Goal: Task Accomplishment & Management: Complete application form

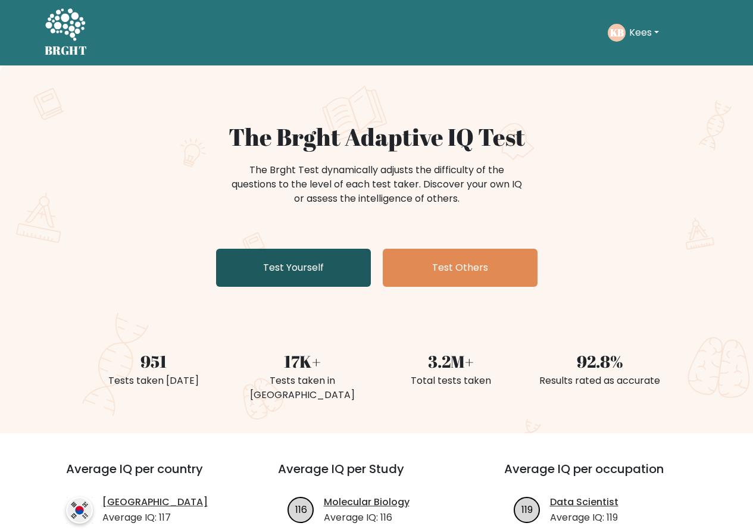
click at [296, 273] on link "Test Yourself" at bounding box center [293, 268] width 155 height 38
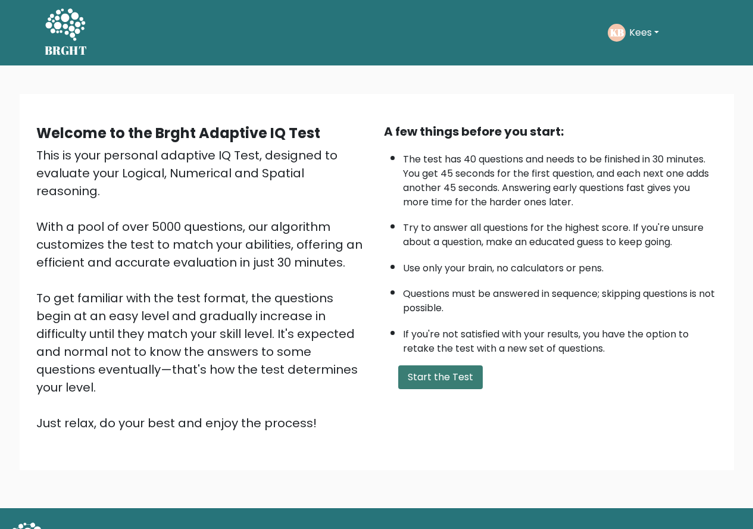
click at [445, 381] on button "Start the Test" at bounding box center [440, 378] width 85 height 24
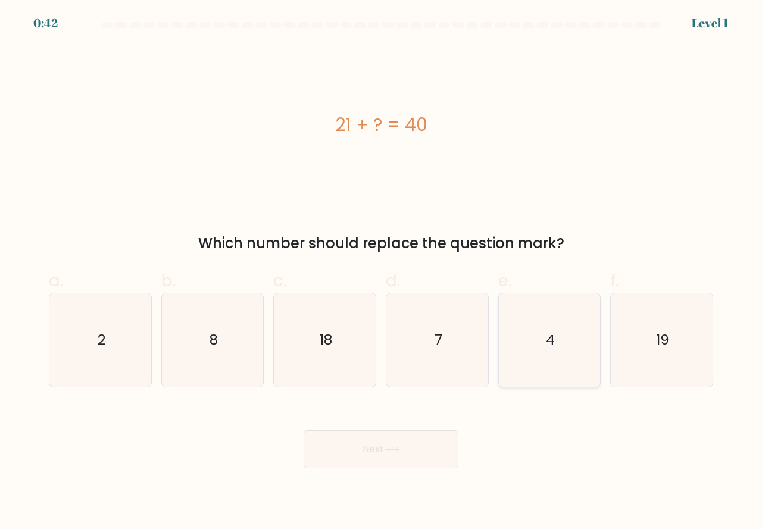
drag, startPoint x: 632, startPoint y: 367, endPoint x: 589, endPoint y: 379, distance: 44.3
click at [623, 369] on icon "19" at bounding box center [661, 340] width 93 height 93
click at [382, 273] on input "f. 19" at bounding box center [381, 269] width 1 height 8
radio input "true"
click at [346, 452] on button "Next" at bounding box center [381, 449] width 155 height 38
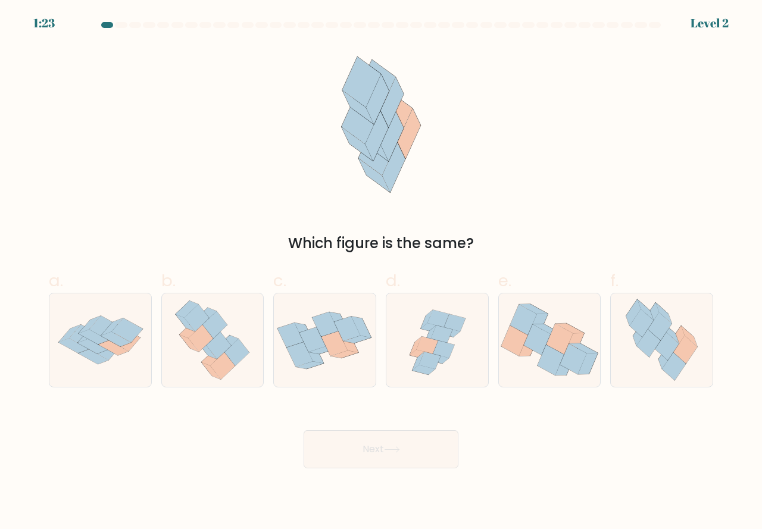
drag, startPoint x: 648, startPoint y: 351, endPoint x: 545, endPoint y: 389, distance: 109.8
click at [623, 361] on icon at bounding box center [661, 340] width 85 height 93
click at [382, 273] on input "f." at bounding box center [381, 269] width 1 height 8
radio input "true"
click at [342, 439] on button "Next" at bounding box center [381, 449] width 155 height 38
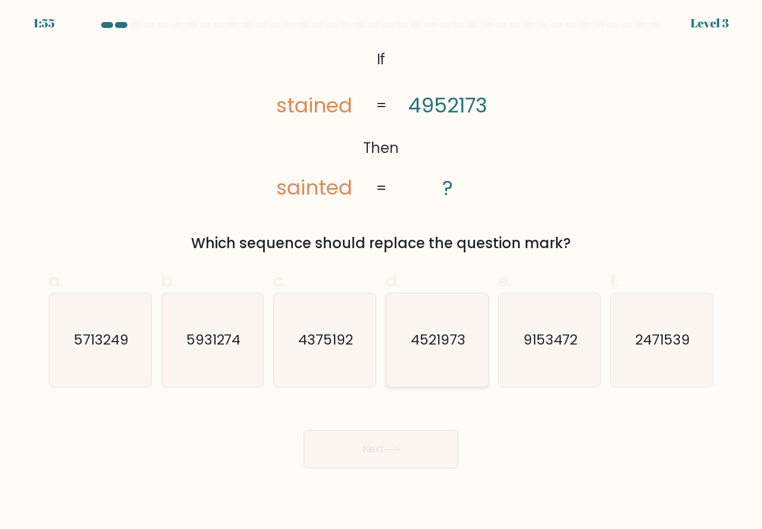
click at [418, 366] on icon "4521973" at bounding box center [437, 340] width 93 height 93
click at [382, 273] on input "d. 4521973" at bounding box center [381, 269] width 1 height 8
radio input "true"
click at [358, 449] on button "Next" at bounding box center [381, 449] width 155 height 38
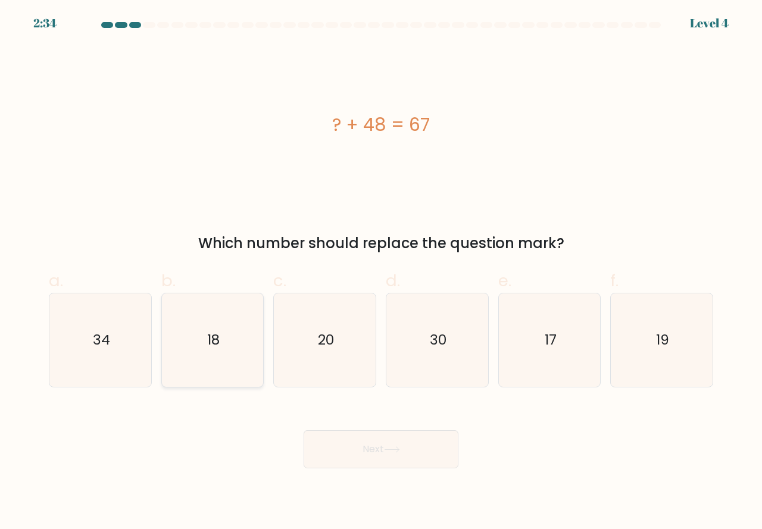
click at [239, 371] on icon "18" at bounding box center [212, 340] width 93 height 93
click at [381, 273] on input "b. 18" at bounding box center [381, 269] width 1 height 8
radio input "true"
drag, startPoint x: 652, startPoint y: 371, endPoint x: 635, endPoint y: 377, distance: 18.3
click at [646, 371] on icon "19" at bounding box center [661, 340] width 93 height 93
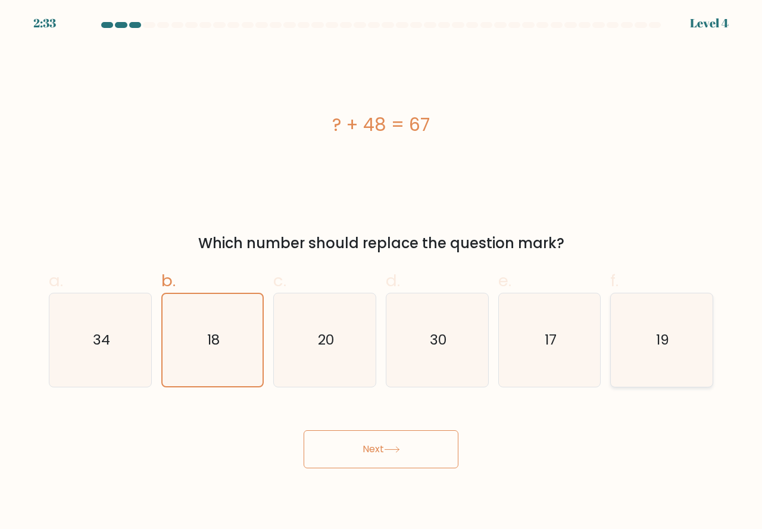
click at [382, 273] on input "f. 19" at bounding box center [381, 269] width 1 height 8
radio input "true"
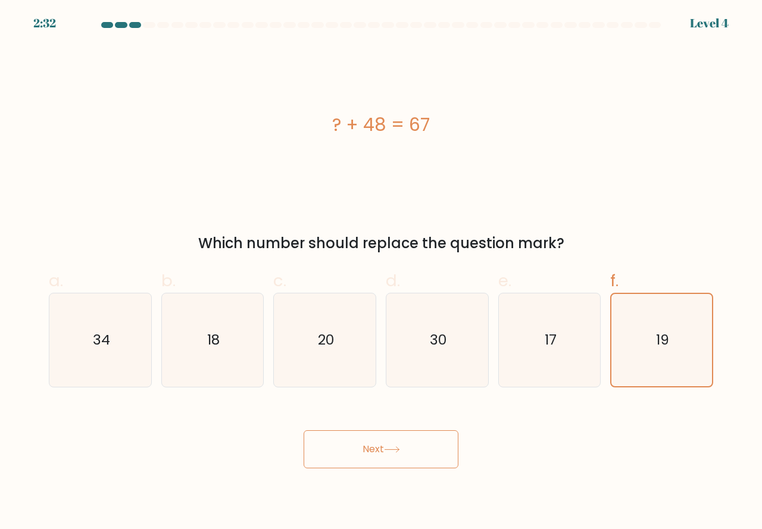
click at [406, 444] on button "Next" at bounding box center [381, 449] width 155 height 38
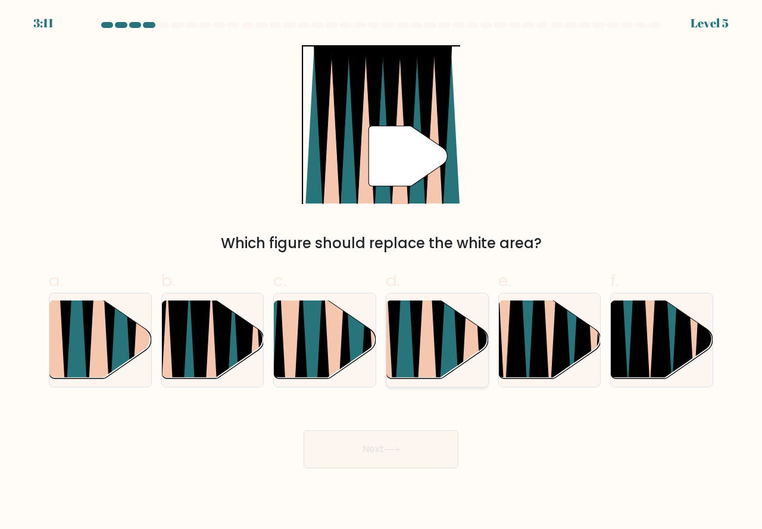
click at [420, 368] on icon at bounding box center [427, 300] width 22 height 203
click at [382, 273] on input "d." at bounding box center [381, 269] width 1 height 8
radio input "true"
click at [370, 444] on button "Next" at bounding box center [381, 449] width 155 height 38
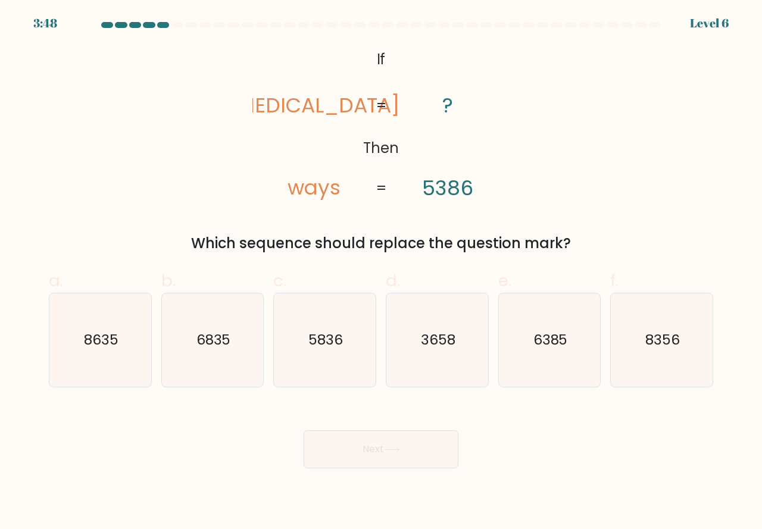
drag, startPoint x: 635, startPoint y: 361, endPoint x: 549, endPoint y: 419, distance: 104.2
click at [626, 376] on icon "8356" at bounding box center [661, 340] width 93 height 93
click at [382, 273] on input "f. 8356" at bounding box center [381, 269] width 1 height 8
radio input "true"
click at [371, 452] on button "Next" at bounding box center [381, 449] width 155 height 38
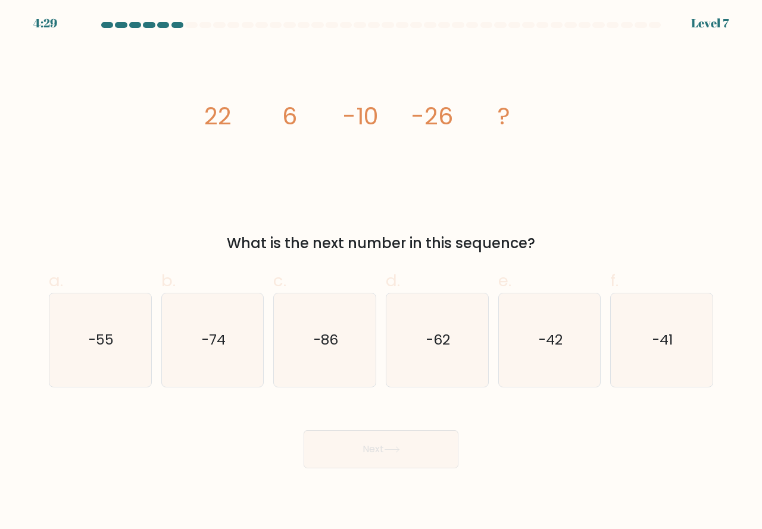
drag, startPoint x: 542, startPoint y: 370, endPoint x: 438, endPoint y: 430, distance: 119.8
click at [533, 377] on icon "-42" at bounding box center [549, 340] width 93 height 93
click at [382, 273] on input "e. -42" at bounding box center [381, 269] width 1 height 8
radio input "true"
click at [405, 442] on button "Next" at bounding box center [381, 449] width 155 height 38
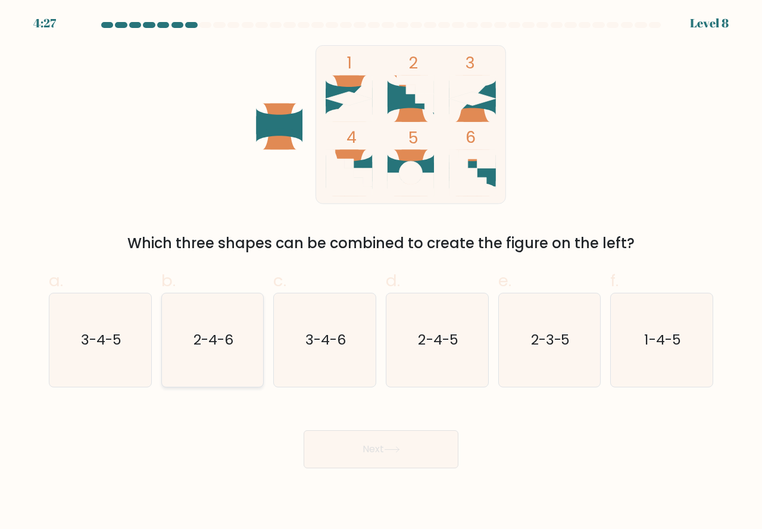
click at [235, 366] on icon "2-4-6" at bounding box center [212, 340] width 93 height 93
click at [381, 273] on input "b. 2-4-6" at bounding box center [381, 269] width 1 height 8
radio input "true"
click at [383, 454] on button "Next" at bounding box center [381, 449] width 155 height 38
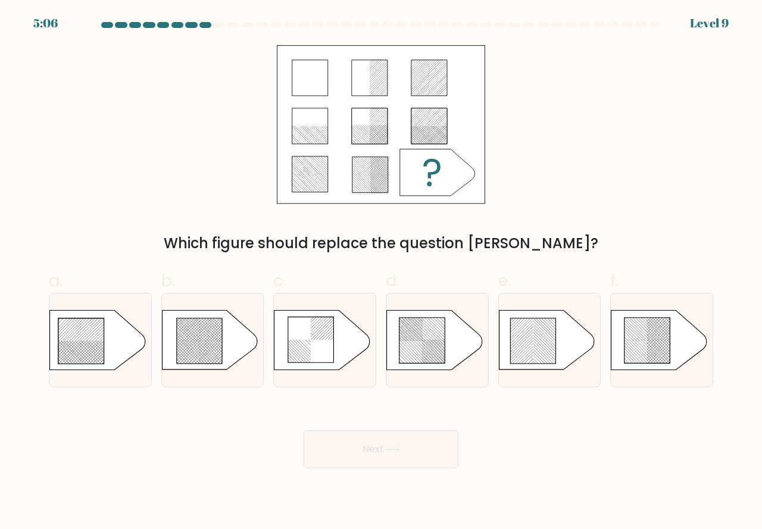
drag, startPoint x: 195, startPoint y: 349, endPoint x: 244, endPoint y: 389, distance: 63.0
click at [195, 352] on icon at bounding box center [213, 340] width 102 height 60
click at [381, 273] on input "b." at bounding box center [381, 269] width 1 height 8
radio input "true"
click at [333, 443] on button "Next" at bounding box center [381, 449] width 155 height 38
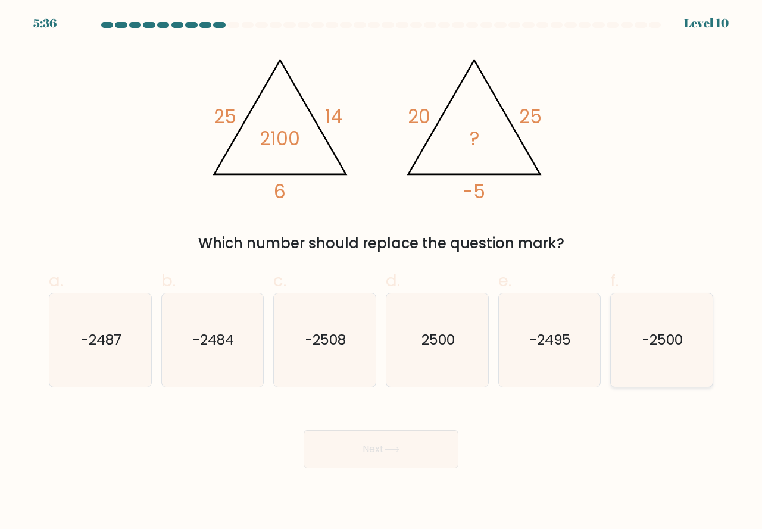
click at [643, 366] on icon "-2500" at bounding box center [661, 340] width 93 height 93
click at [382, 273] on input "f. -2500" at bounding box center [381, 269] width 1 height 8
radio input "true"
click at [401, 445] on button "Next" at bounding box center [381, 449] width 155 height 38
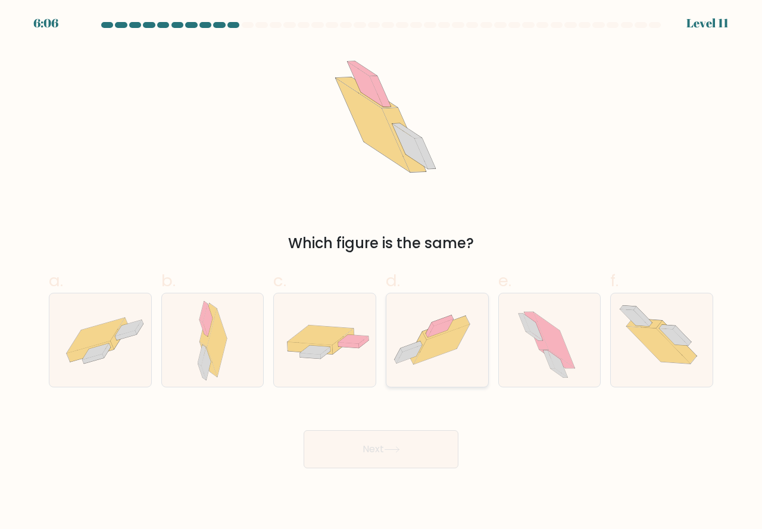
click at [423, 363] on icon at bounding box center [437, 340] width 102 height 76
click at [382, 273] on input "d." at bounding box center [381, 269] width 1 height 8
radio input "true"
click at [362, 442] on button "Next" at bounding box center [381, 449] width 155 height 38
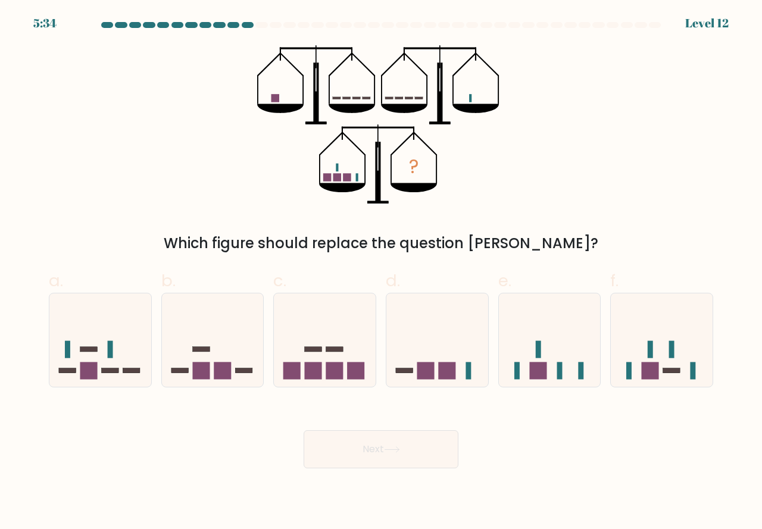
drag, startPoint x: 541, startPoint y: 369, endPoint x: 513, endPoint y: 394, distance: 37.9
click at [538, 376] on rect at bounding box center [537, 370] width 17 height 17
click at [382, 273] on input "e." at bounding box center [381, 269] width 1 height 8
radio input "true"
click at [366, 449] on button "Next" at bounding box center [381, 449] width 155 height 38
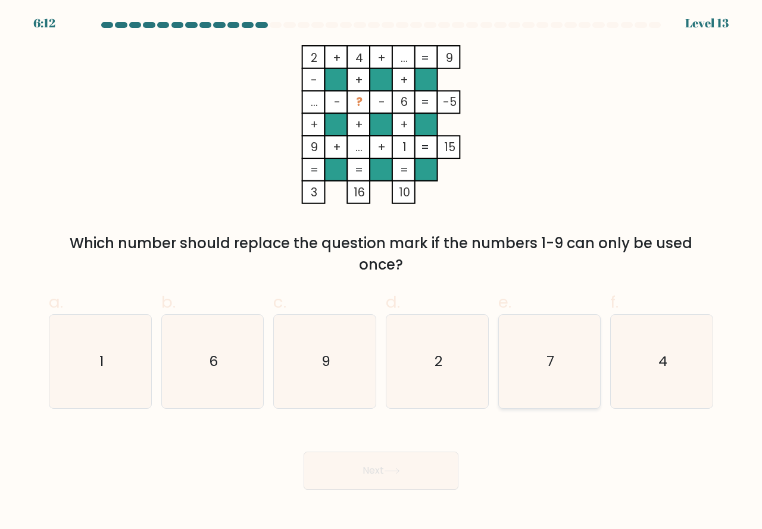
click at [527, 383] on icon "7" at bounding box center [549, 361] width 93 height 93
click at [382, 273] on input "e. 7" at bounding box center [381, 269] width 1 height 8
radio input "true"
click at [349, 472] on button "Next" at bounding box center [381, 471] width 155 height 38
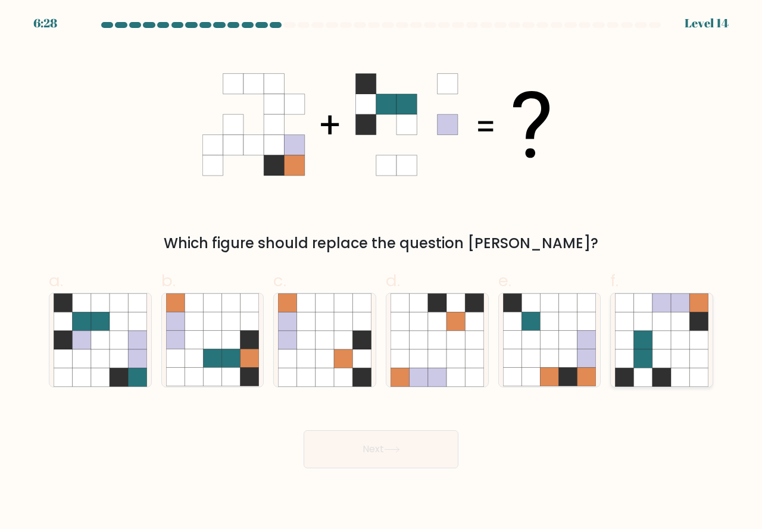
click at [641, 371] on icon at bounding box center [643, 377] width 18 height 18
click at [382, 273] on input "f." at bounding box center [381, 269] width 1 height 8
radio input "true"
click at [383, 461] on button "Next" at bounding box center [381, 449] width 155 height 38
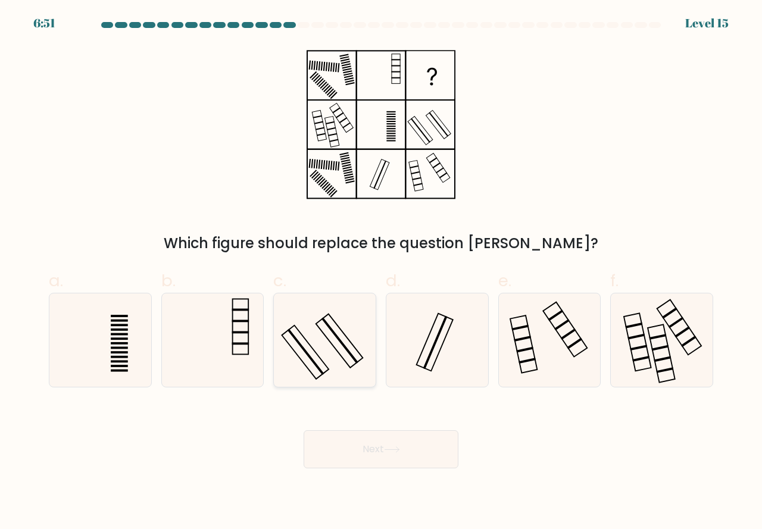
click at [337, 380] on icon at bounding box center [324, 340] width 93 height 93
click at [381, 273] on input "c." at bounding box center [381, 269] width 1 height 8
radio input "true"
click at [359, 450] on button "Next" at bounding box center [381, 449] width 155 height 38
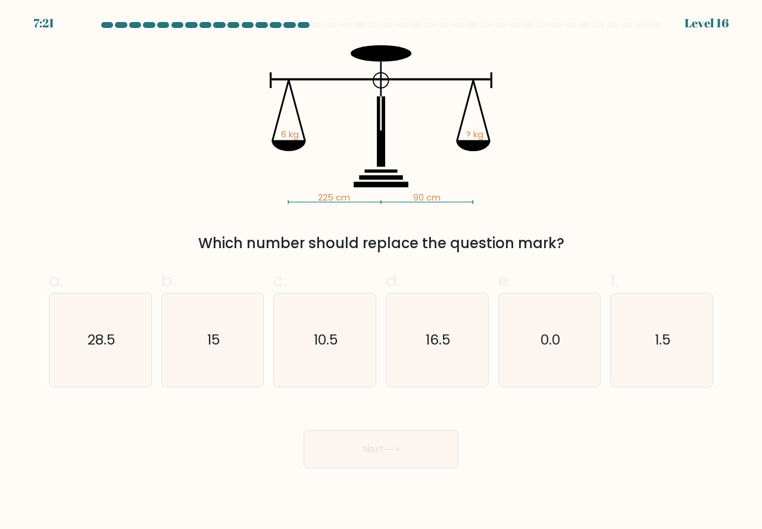
drag, startPoint x: 326, startPoint y: 369, endPoint x: 346, endPoint y: 409, distance: 44.7
click at [327, 374] on icon "10.5" at bounding box center [324, 340] width 93 height 93
click at [381, 273] on input "c. 10.5" at bounding box center [381, 269] width 1 height 8
radio input "true"
click at [357, 445] on button "Next" at bounding box center [381, 449] width 155 height 38
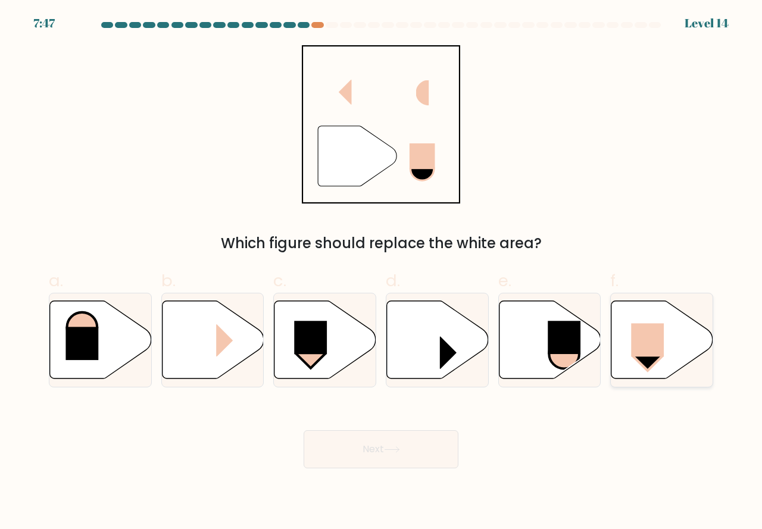
click at [636, 366] on icon at bounding box center [662, 340] width 102 height 78
click at [382, 273] on input "f." at bounding box center [381, 269] width 1 height 8
radio input "true"
click at [388, 442] on button "Next" at bounding box center [381, 449] width 155 height 38
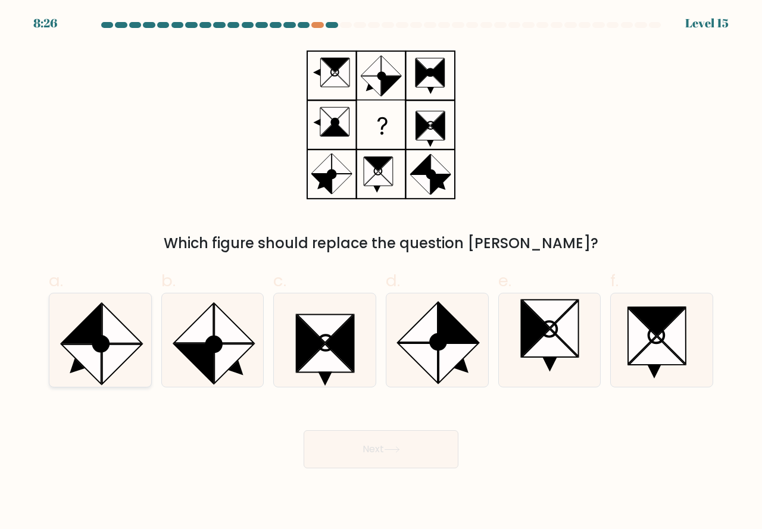
drag, startPoint x: 103, startPoint y: 369, endPoint x: 118, endPoint y: 377, distance: 17.6
click at [108, 371] on icon at bounding box center [121, 364] width 39 height 39
click at [381, 273] on input "a." at bounding box center [381, 269] width 1 height 8
radio input "true"
click at [339, 445] on button "Next" at bounding box center [381, 449] width 155 height 38
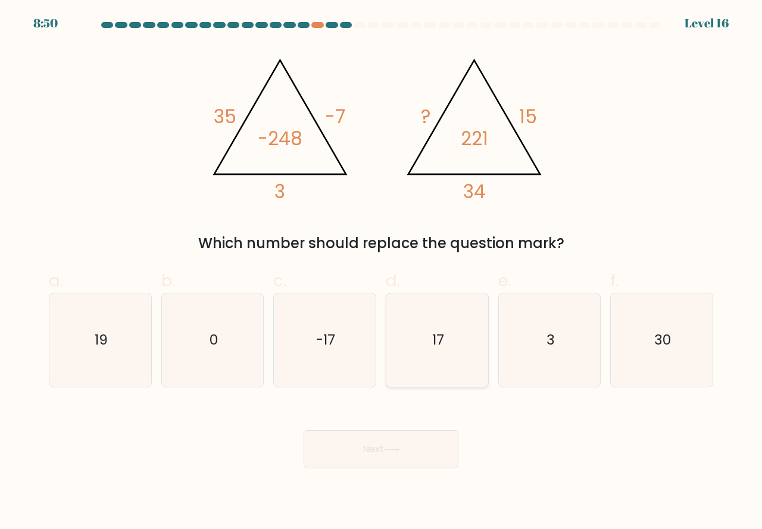
click at [430, 355] on icon "17" at bounding box center [437, 340] width 93 height 93
click at [382, 273] on input "d. 17" at bounding box center [381, 269] width 1 height 8
radio input "true"
click at [394, 457] on button "Next" at bounding box center [381, 449] width 155 height 38
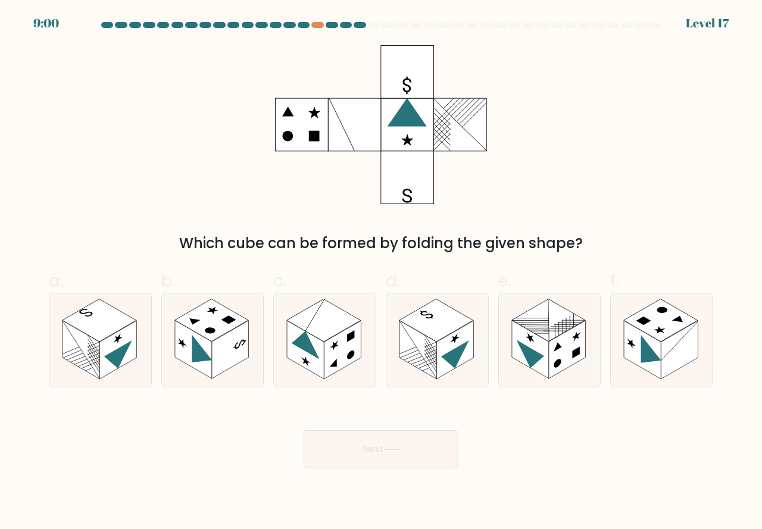
drag, startPoint x: 430, startPoint y: 368, endPoint x: 414, endPoint y: 417, distance: 51.8
click at [429, 376] on icon at bounding box center [437, 340] width 102 height 93
click at [382, 273] on input "d." at bounding box center [381, 269] width 1 height 8
radio input "true"
click at [364, 448] on button "Next" at bounding box center [381, 449] width 155 height 38
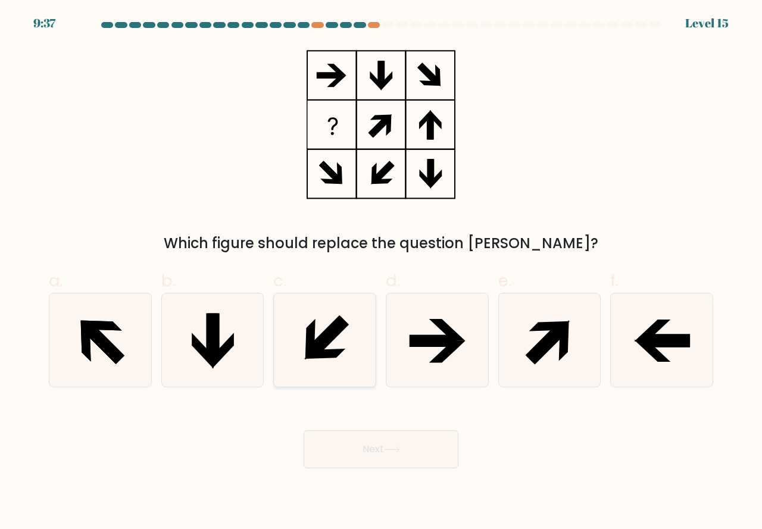
drag, startPoint x: 326, startPoint y: 367, endPoint x: 336, endPoint y: 392, distance: 27.5
click at [326, 369] on icon at bounding box center [324, 340] width 93 height 93
click at [381, 273] on input "c." at bounding box center [381, 269] width 1 height 8
radio input "true"
click at [376, 448] on button "Next" at bounding box center [381, 449] width 155 height 38
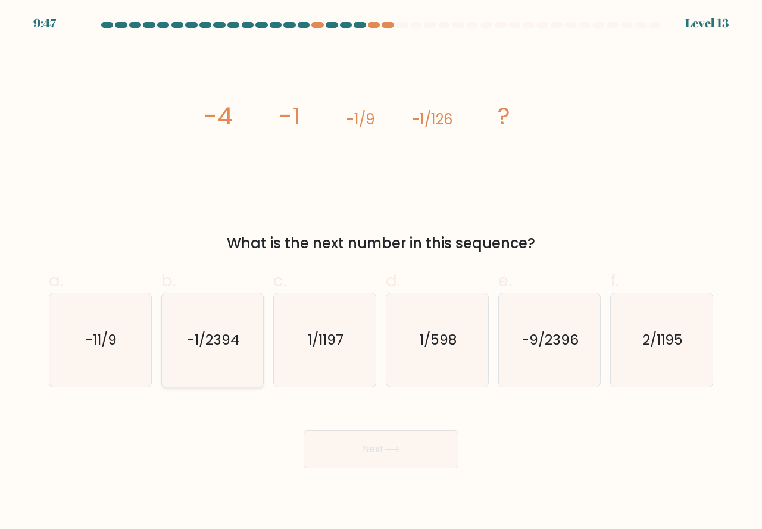
click at [226, 368] on icon "-1/2394" at bounding box center [212, 340] width 93 height 93
click at [381, 273] on input "b. -1/2394" at bounding box center [381, 269] width 1 height 8
radio input "true"
click at [366, 451] on button "Next" at bounding box center [381, 449] width 155 height 38
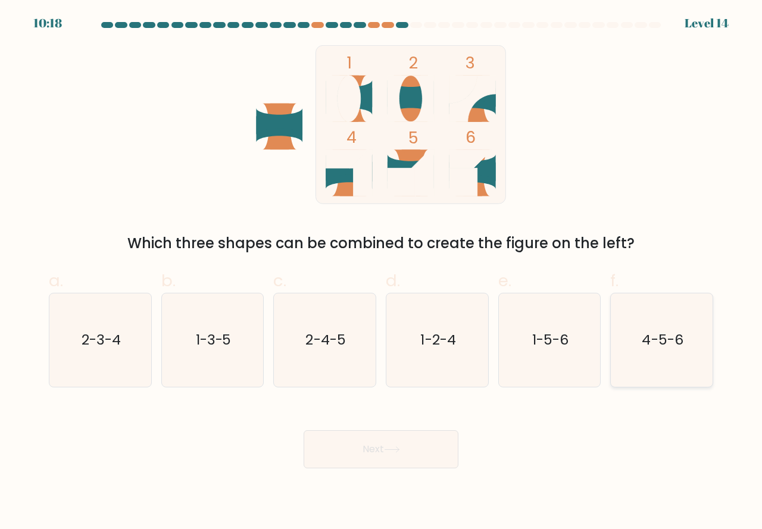
click at [650, 373] on icon "4-5-6" at bounding box center [661, 340] width 93 height 93
click at [382, 273] on input "f. 4-5-6" at bounding box center [381, 269] width 1 height 8
radio input "true"
click at [409, 450] on button "Next" at bounding box center [381, 449] width 155 height 38
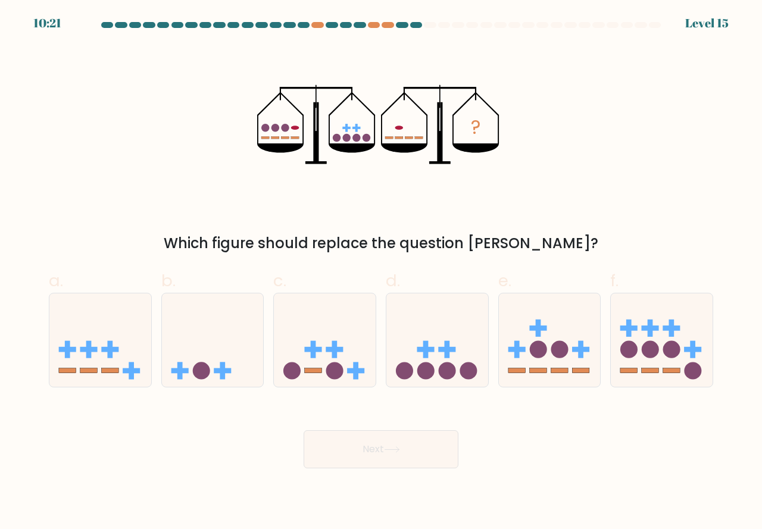
drag, startPoint x: 430, startPoint y: 379, endPoint x: 402, endPoint y: 456, distance: 82.1
click at [424, 388] on form at bounding box center [381, 245] width 762 height 447
drag, startPoint x: 421, startPoint y: 383, endPoint x: 416, endPoint y: 397, distance: 14.5
click at [420, 385] on div at bounding box center [437, 340] width 103 height 95
click at [382, 273] on input "d." at bounding box center [381, 269] width 1 height 8
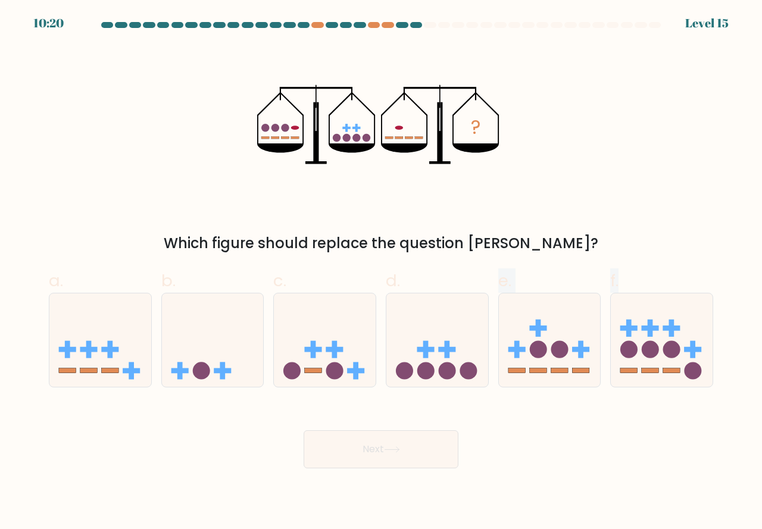
radio input "true"
click at [386, 442] on button "Next" at bounding box center [381, 449] width 155 height 38
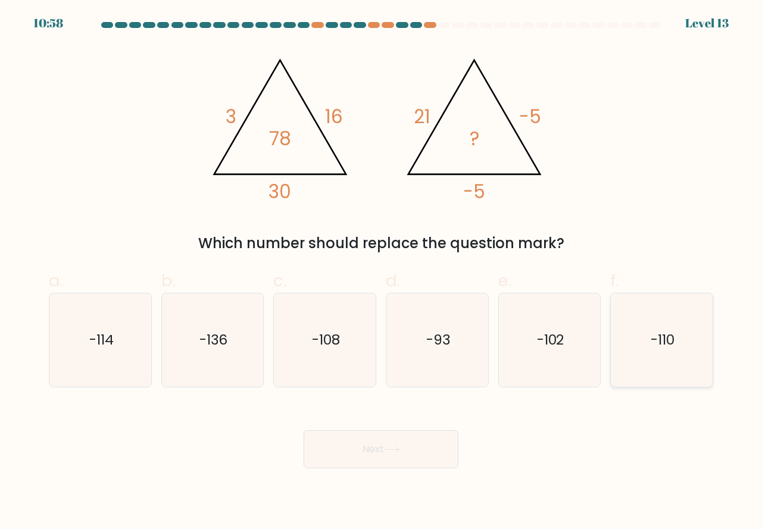
click at [630, 355] on icon "-110" at bounding box center [661, 340] width 93 height 93
click at [382, 273] on input "f. -110" at bounding box center [381, 269] width 1 height 8
radio input "true"
click at [399, 448] on icon at bounding box center [392, 450] width 16 height 7
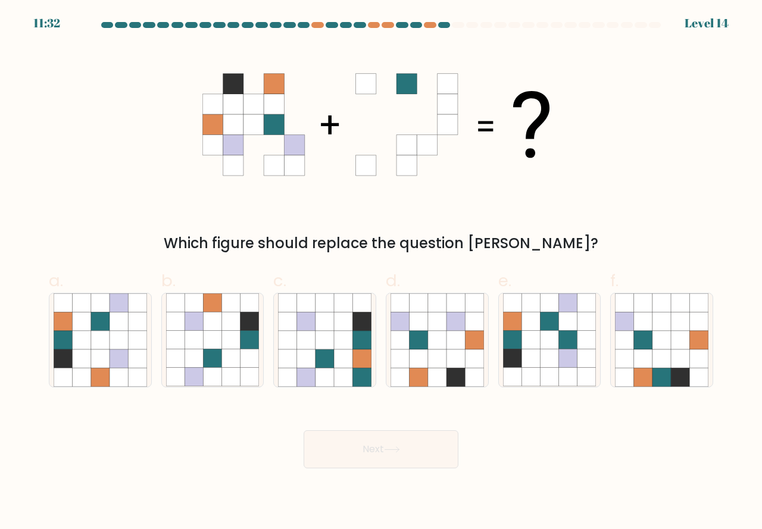
drag, startPoint x: 122, startPoint y: 374, endPoint x: 210, endPoint y: 427, distance: 102.8
click at [124, 374] on icon at bounding box center [119, 377] width 18 height 18
click at [381, 273] on input "a." at bounding box center [381, 269] width 1 height 8
radio input "true"
click at [386, 449] on button "Next" at bounding box center [381, 449] width 155 height 38
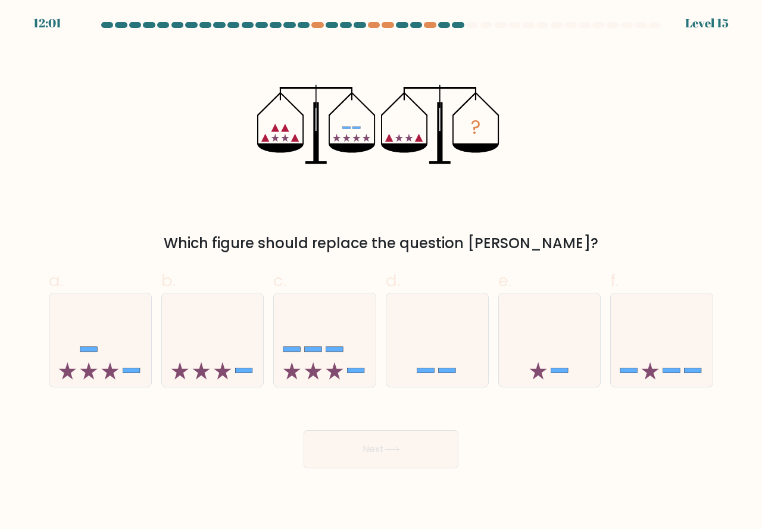
drag, startPoint x: 651, startPoint y: 374, endPoint x: 580, endPoint y: 424, distance: 87.2
click at [650, 375] on icon at bounding box center [650, 371] width 17 height 17
click at [382, 273] on input "f." at bounding box center [381, 269] width 1 height 8
radio input "true"
click at [400, 453] on button "Next" at bounding box center [381, 449] width 155 height 38
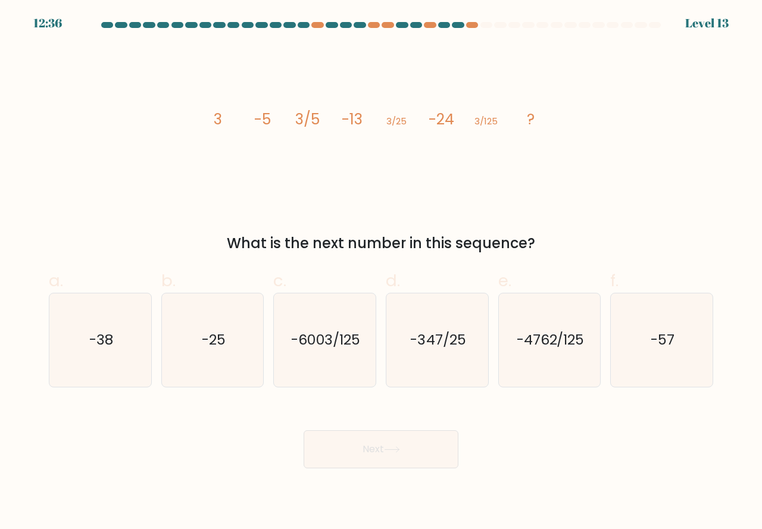
drag, startPoint x: 124, startPoint y: 352, endPoint x: 235, endPoint y: 419, distance: 129.0
click at [124, 357] on icon "-38" at bounding box center [100, 340] width 93 height 93
click at [381, 273] on input "a. -38" at bounding box center [381, 269] width 1 height 8
radio input "true"
click at [357, 450] on button "Next" at bounding box center [381, 449] width 155 height 38
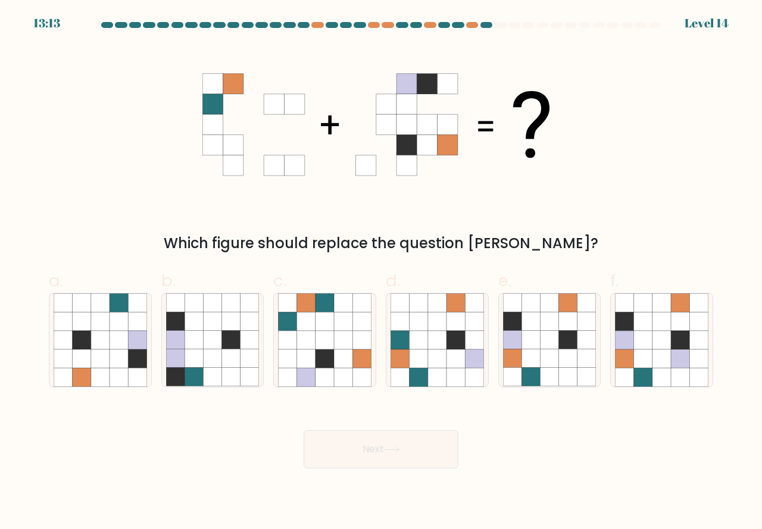
drag, startPoint x: 90, startPoint y: 360, endPoint x: 163, endPoint y: 416, distance: 91.8
click at [91, 365] on icon at bounding box center [100, 340] width 93 height 93
click at [381, 273] on input "a." at bounding box center [381, 269] width 1 height 8
radio input "true"
click at [327, 447] on button "Next" at bounding box center [381, 449] width 155 height 38
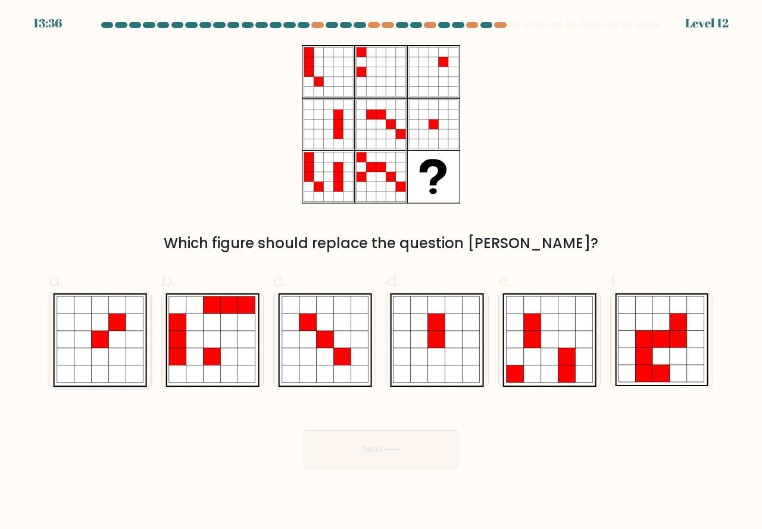
click at [117, 369] on icon at bounding box center [117, 374] width 17 height 17
click at [381, 273] on input "a." at bounding box center [381, 269] width 1 height 8
radio input "true"
click at [362, 461] on button "Next" at bounding box center [381, 449] width 155 height 38
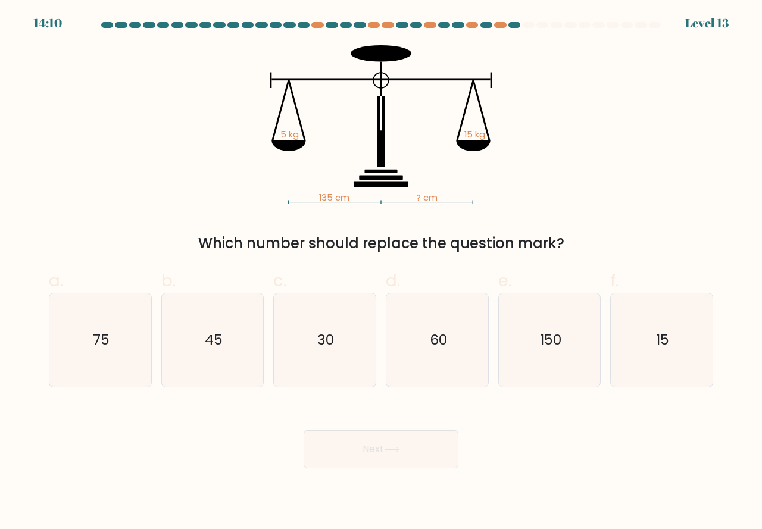
drag, startPoint x: 206, startPoint y: 377, endPoint x: 319, endPoint y: 455, distance: 137.2
click at [209, 380] on icon "45" at bounding box center [212, 340] width 93 height 93
click at [381, 273] on input "b. 45" at bounding box center [381, 269] width 1 height 8
radio input "true"
click at [361, 449] on button "Next" at bounding box center [381, 449] width 155 height 38
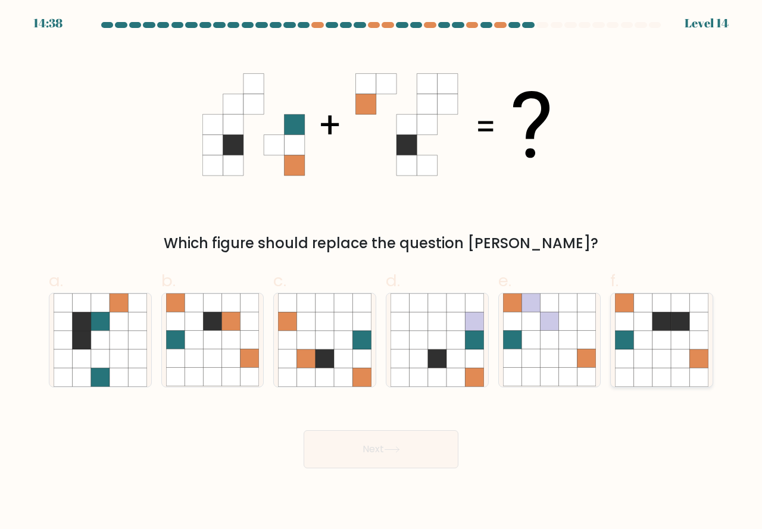
click at [642, 360] on icon at bounding box center [643, 358] width 18 height 18
click at [382, 273] on input "f." at bounding box center [381, 269] width 1 height 8
radio input "true"
click at [388, 435] on button "Next" at bounding box center [381, 449] width 155 height 38
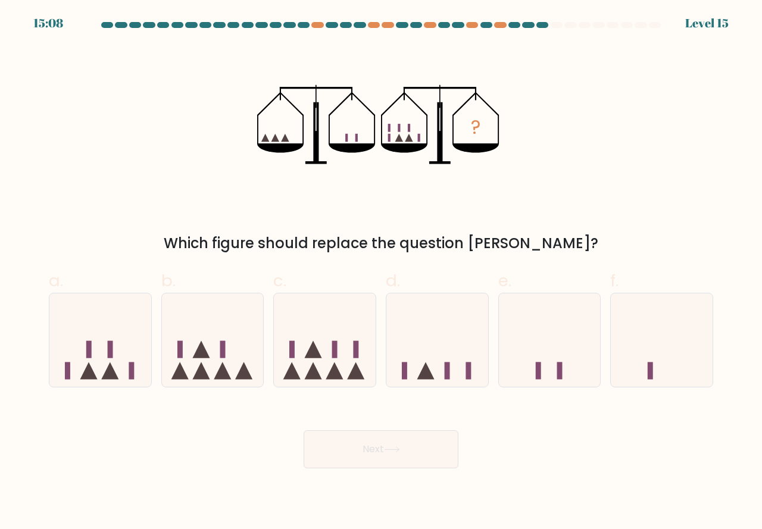
drag, startPoint x: 322, startPoint y: 367, endPoint x: 323, endPoint y: 395, distance: 27.4
click at [322, 368] on icon at bounding box center [325, 340] width 102 height 84
click at [381, 273] on input "c." at bounding box center [381, 269] width 1 height 8
radio input "true"
drag, startPoint x: 217, startPoint y: 361, endPoint x: 257, endPoint y: 416, distance: 67.8
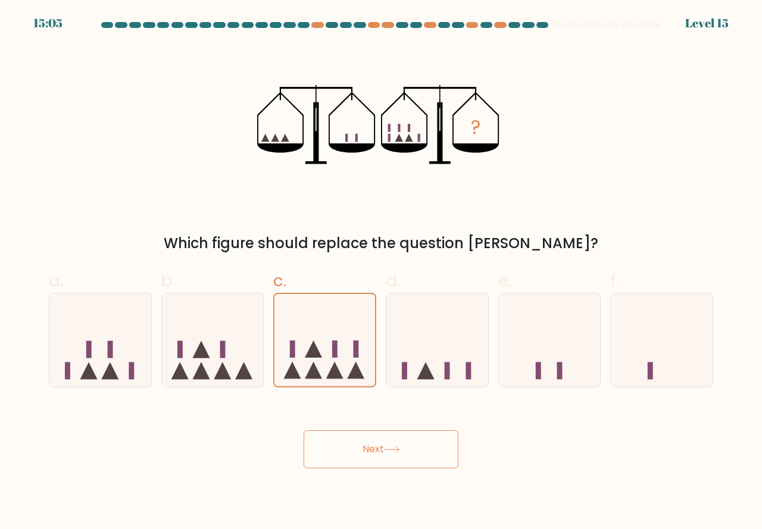
click at [218, 365] on icon at bounding box center [213, 340] width 102 height 84
click at [381, 273] on input "b." at bounding box center [381, 269] width 1 height 8
radio input "true"
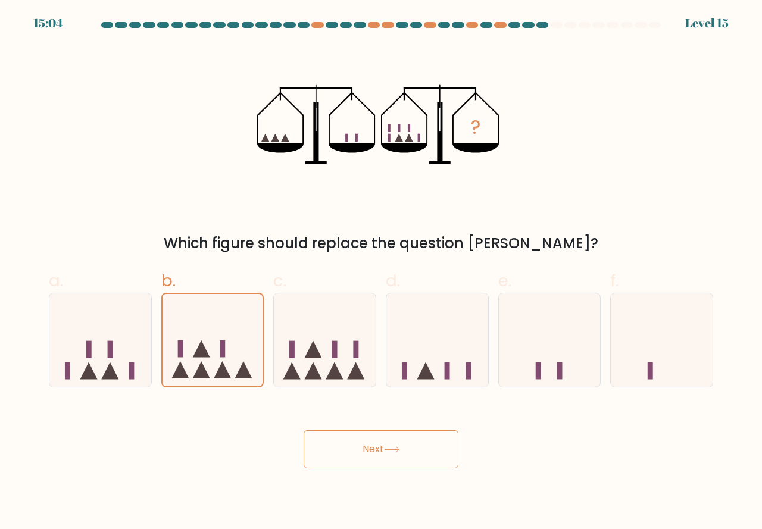
click at [346, 442] on button "Next" at bounding box center [381, 449] width 155 height 38
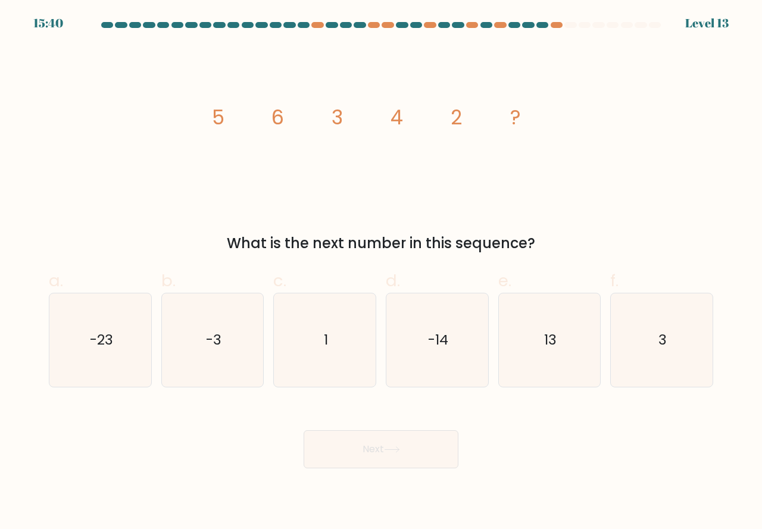
drag, startPoint x: 317, startPoint y: 366, endPoint x: 336, endPoint y: 409, distance: 47.5
click at [321, 379] on icon "1" at bounding box center [324, 340] width 93 height 93
click at [381, 273] on input "c. 1" at bounding box center [381, 269] width 1 height 8
radio input "true"
click at [351, 451] on button "Next" at bounding box center [381, 449] width 155 height 38
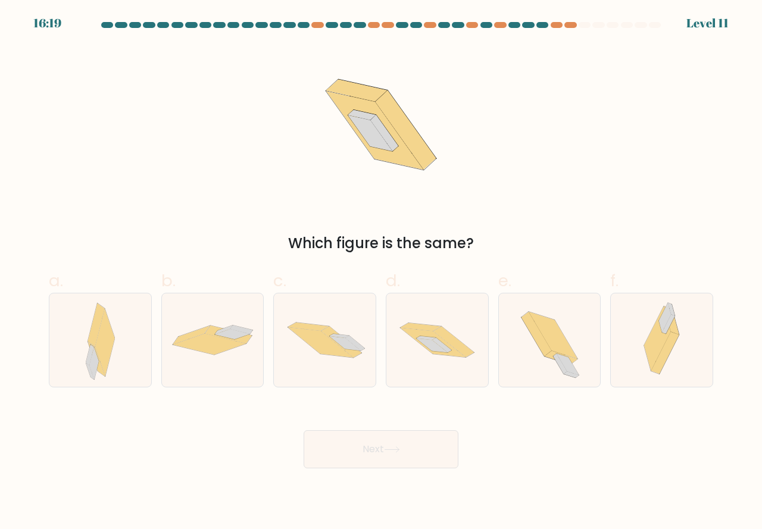
drag, startPoint x: 438, startPoint y: 366, endPoint x: 388, endPoint y: 414, distance: 69.5
click at [433, 374] on div at bounding box center [437, 340] width 103 height 95
click at [382, 273] on input "d." at bounding box center [381, 269] width 1 height 8
radio input "true"
click at [354, 444] on button "Next" at bounding box center [381, 449] width 155 height 38
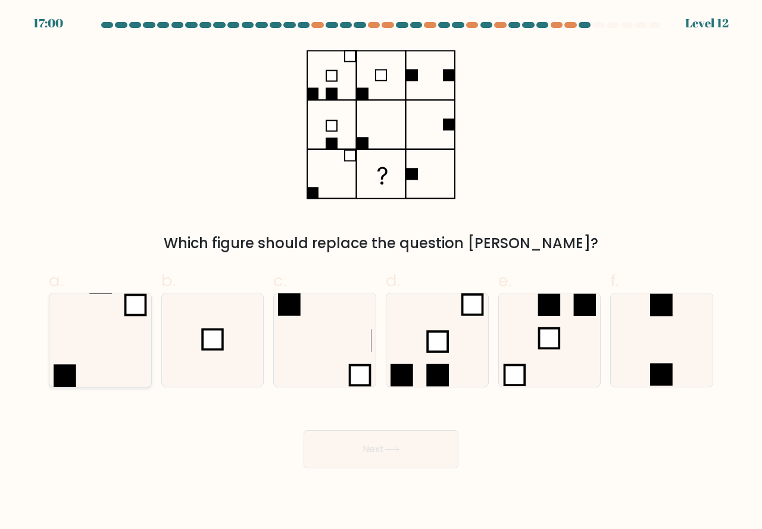
click at [92, 369] on icon at bounding box center [100, 340] width 93 height 93
click at [381, 273] on input "a." at bounding box center [381, 269] width 1 height 8
radio input "true"
drag, startPoint x: 224, startPoint y: 358, endPoint x: 301, endPoint y: 416, distance: 96.6
click at [230, 363] on icon at bounding box center [212, 340] width 93 height 93
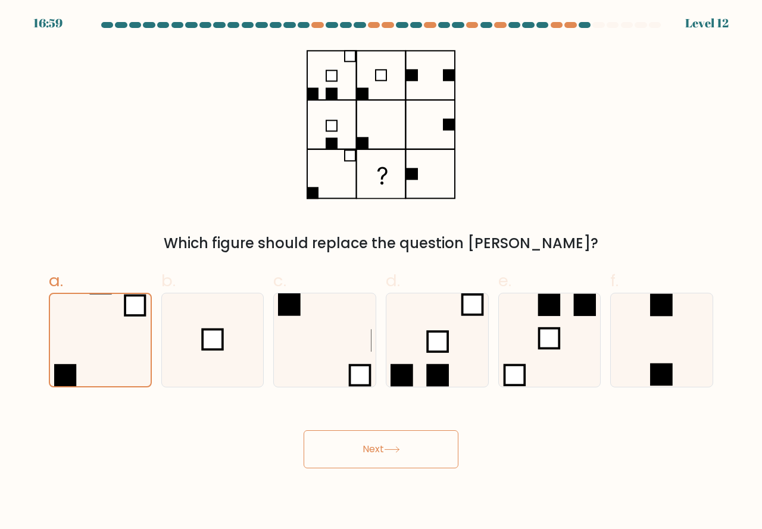
click at [381, 273] on input "b." at bounding box center [381, 269] width 1 height 8
radio input "true"
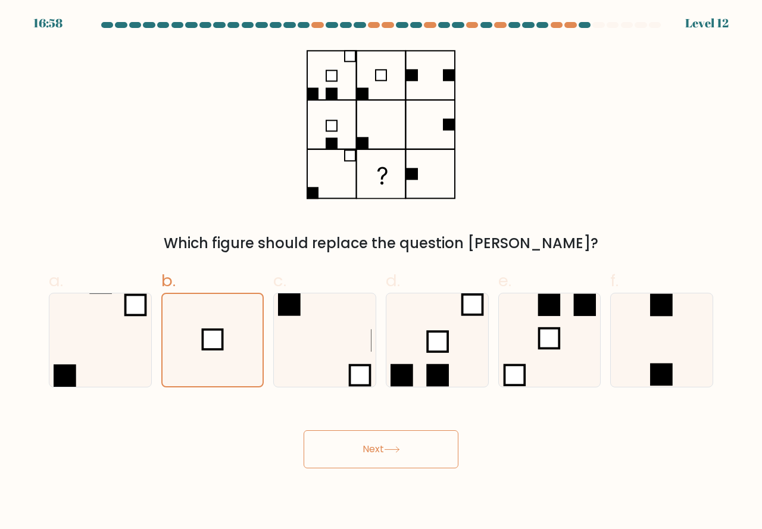
click at [376, 450] on button "Next" at bounding box center [381, 449] width 155 height 38
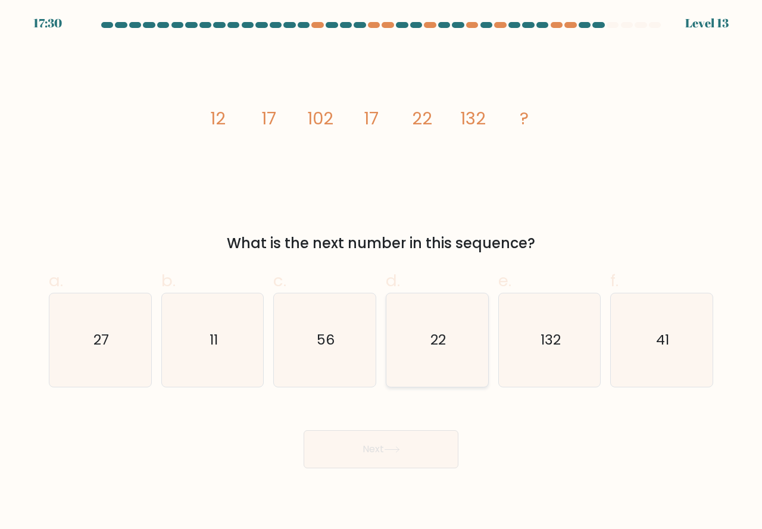
drag, startPoint x: 428, startPoint y: 366, endPoint x: 390, endPoint y: 418, distance: 64.3
click at [429, 366] on icon "22" at bounding box center [437, 340] width 93 height 93
click at [382, 273] on input "d. 22" at bounding box center [381, 269] width 1 height 8
radio input "true"
click at [361, 441] on button "Next" at bounding box center [381, 449] width 155 height 38
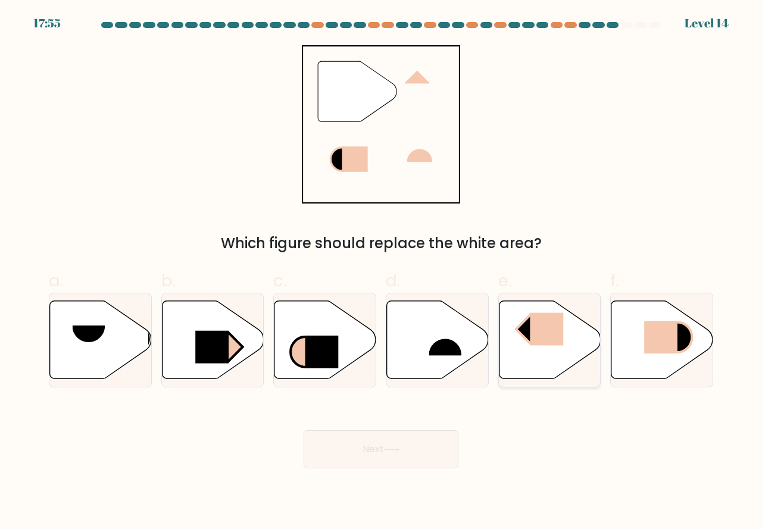
drag, startPoint x: 550, startPoint y: 348, endPoint x: 536, endPoint y: 379, distance: 34.4
click at [544, 364] on icon at bounding box center [550, 340] width 102 height 78
click at [382, 273] on input "e." at bounding box center [381, 269] width 1 height 8
radio input "true"
click at [435, 442] on button "Next" at bounding box center [381, 449] width 155 height 38
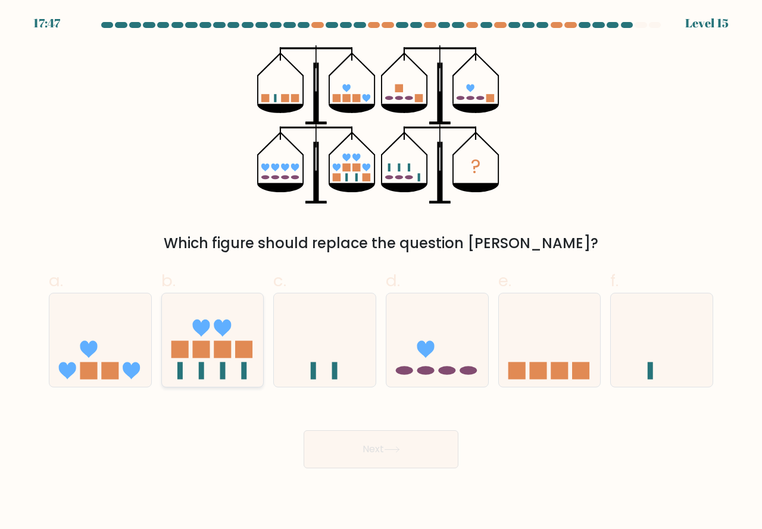
click at [215, 367] on icon at bounding box center [213, 340] width 102 height 84
click at [381, 273] on input "b." at bounding box center [381, 269] width 1 height 8
radio input "true"
click at [348, 448] on button "Next" at bounding box center [381, 449] width 155 height 38
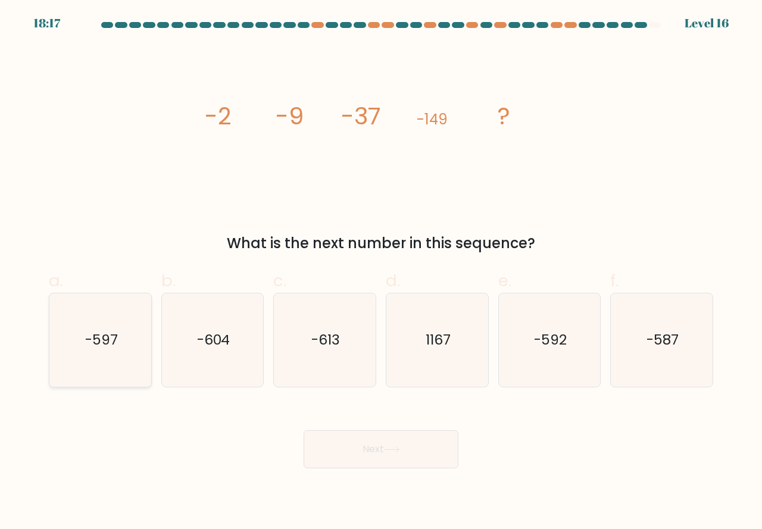
drag, startPoint x: 112, startPoint y: 358, endPoint x: 198, endPoint y: 408, distance: 99.8
click at [113, 361] on icon "-597" at bounding box center [100, 340] width 93 height 93
click at [381, 273] on input "a. -597" at bounding box center [381, 269] width 1 height 8
radio input "true"
click at [370, 454] on button "Next" at bounding box center [381, 449] width 155 height 38
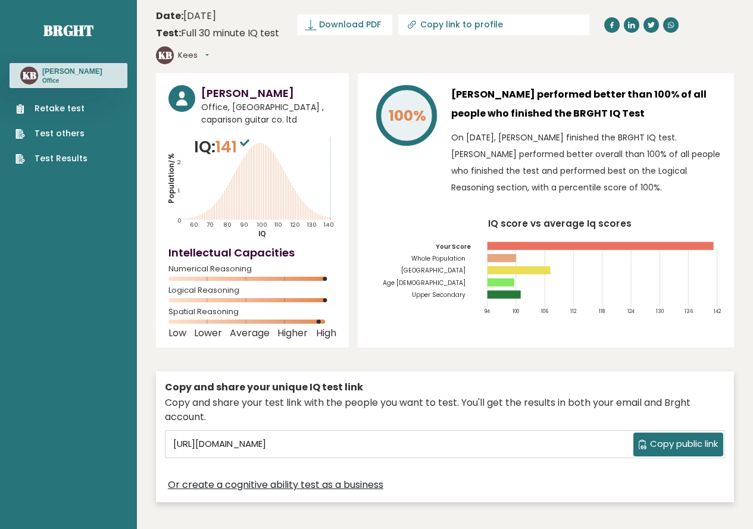
click at [49, 155] on link "Test Results" at bounding box center [51, 158] width 72 height 13
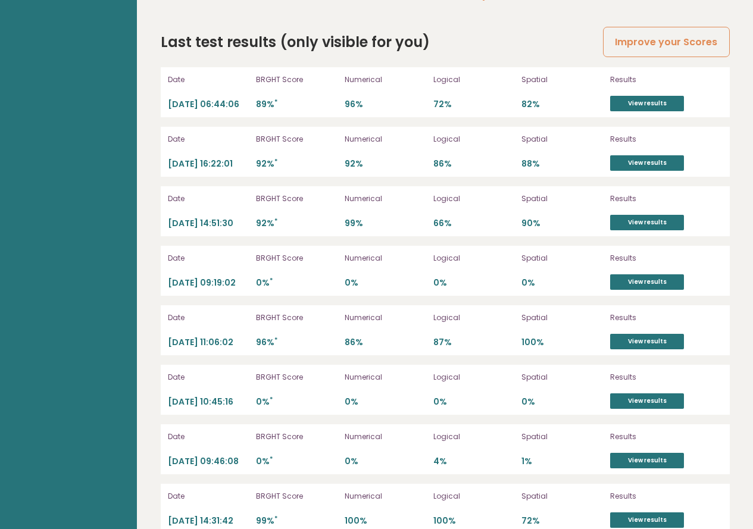
scroll to position [3361, 0]
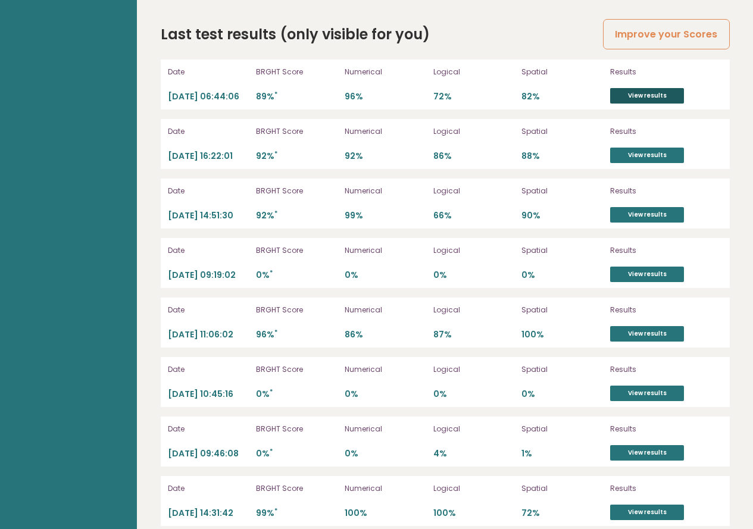
click at [635, 88] on link "View results" at bounding box center [647, 95] width 74 height 15
